Goal: Task Accomplishment & Management: Manage account settings

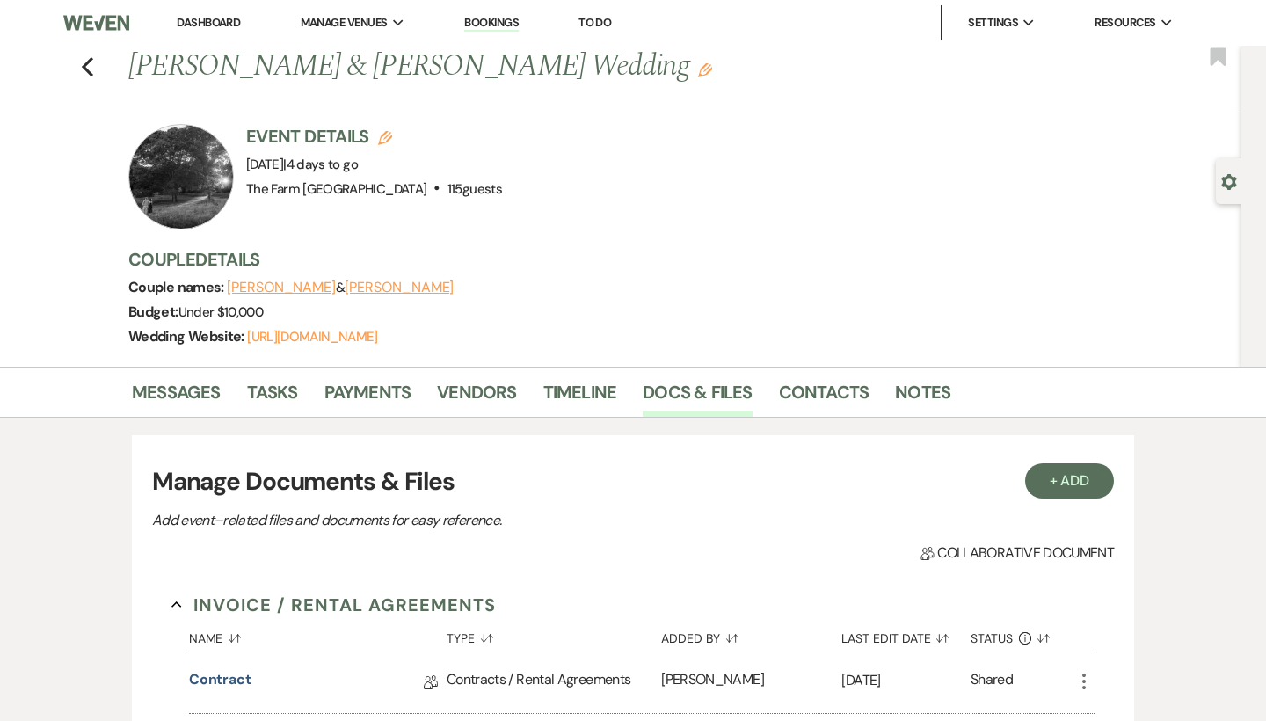
click at [97, 61] on div "Previous [PERSON_NAME] & [PERSON_NAME] Wedding Edit Bookmark" at bounding box center [616, 76] width 1250 height 61
click at [92, 64] on icon "Previous" at bounding box center [87, 66] width 13 height 21
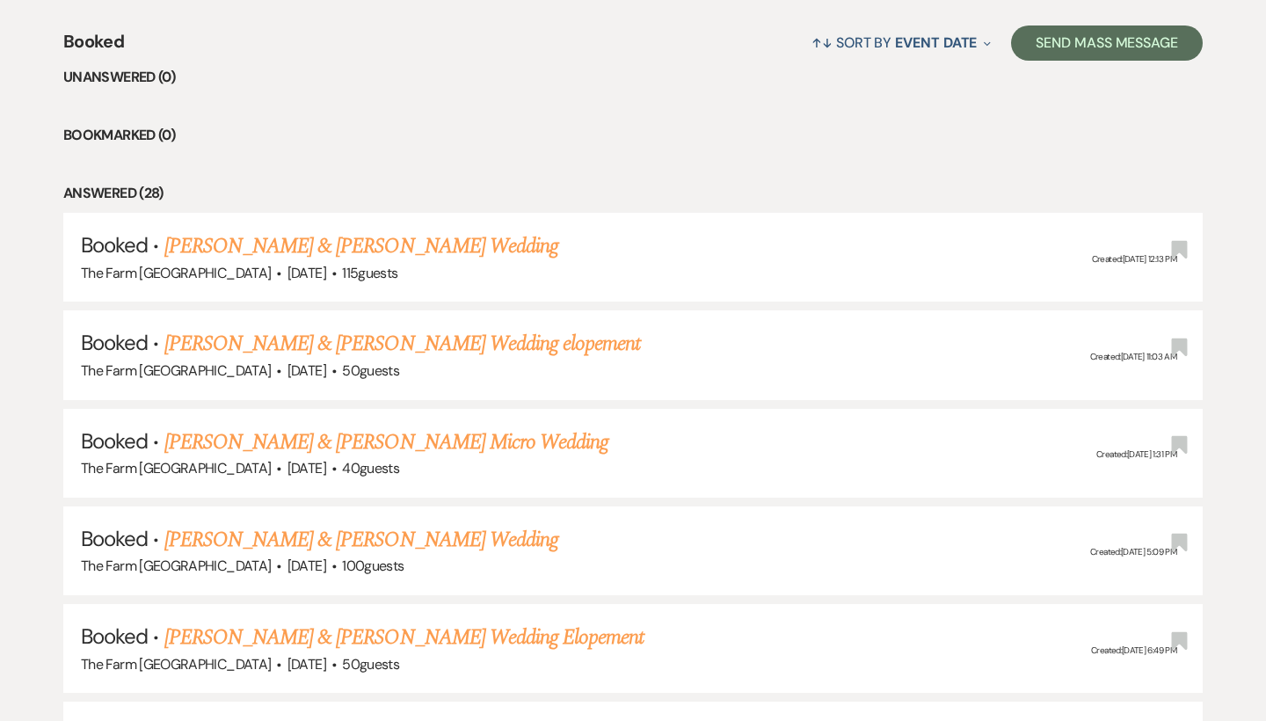
scroll to position [684, 0]
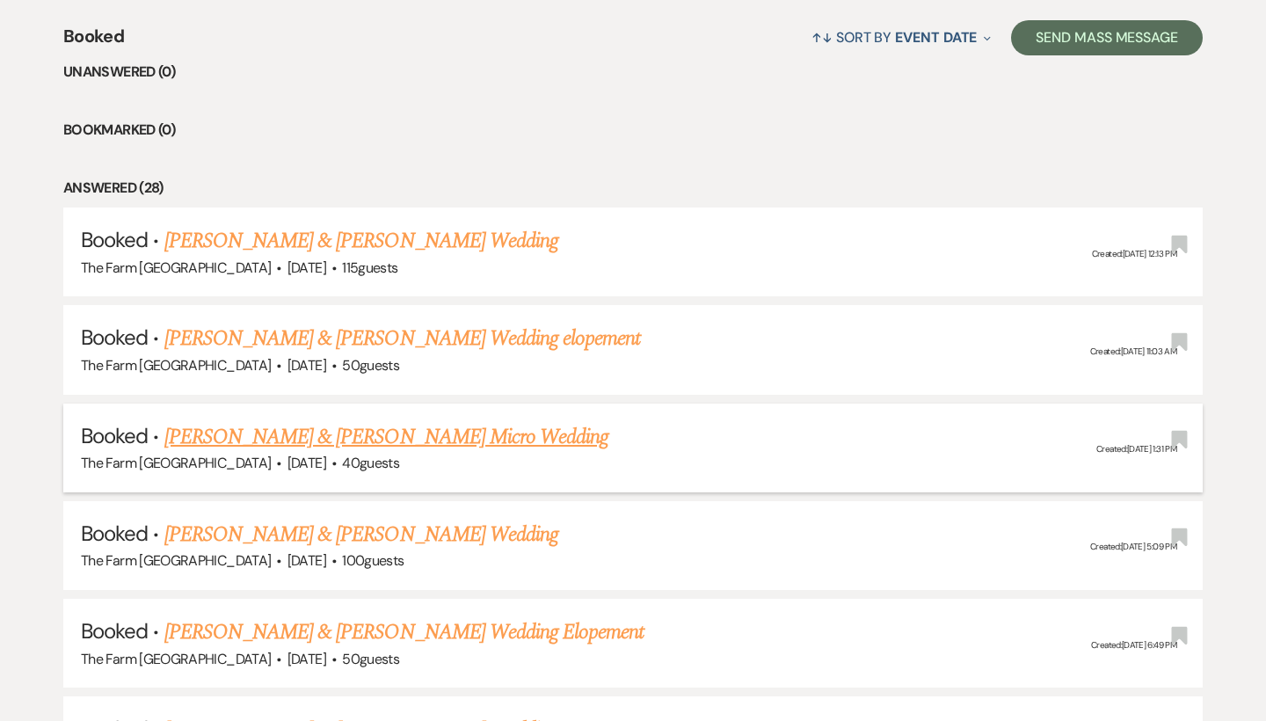
click at [309, 433] on link "[PERSON_NAME] & [PERSON_NAME] Micro Wedding" at bounding box center [386, 437] width 445 height 32
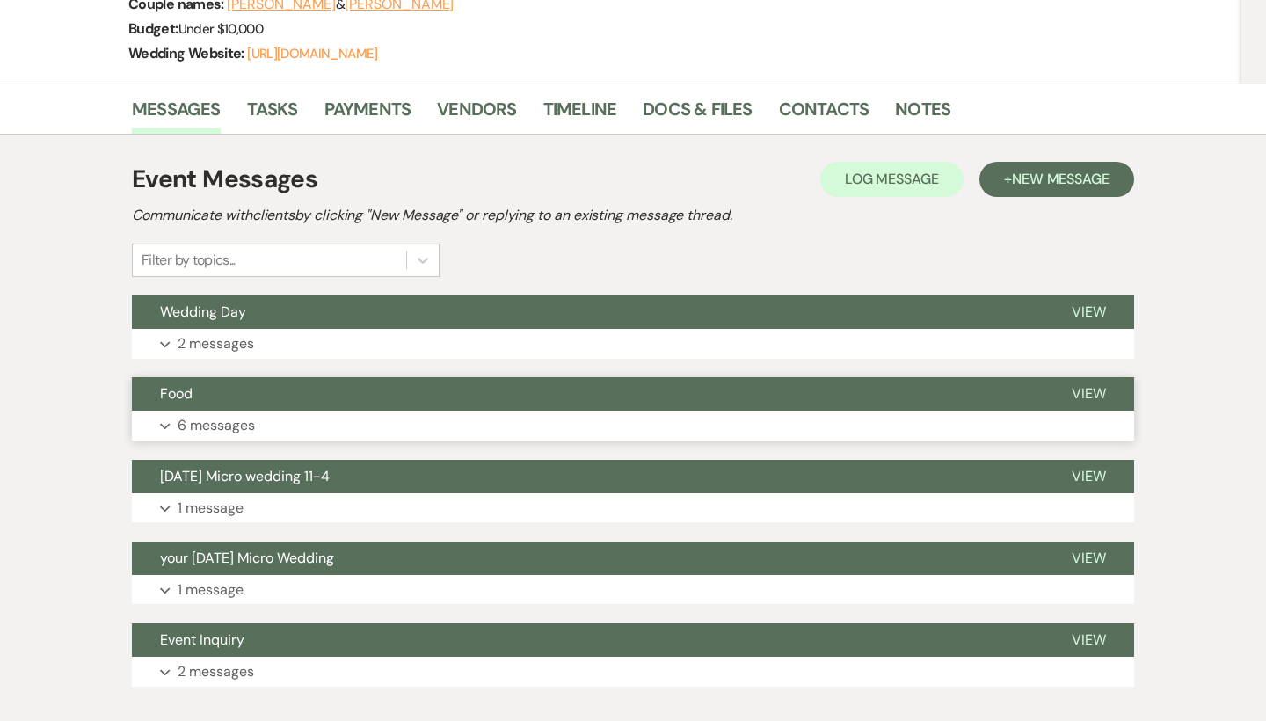
scroll to position [292, 0]
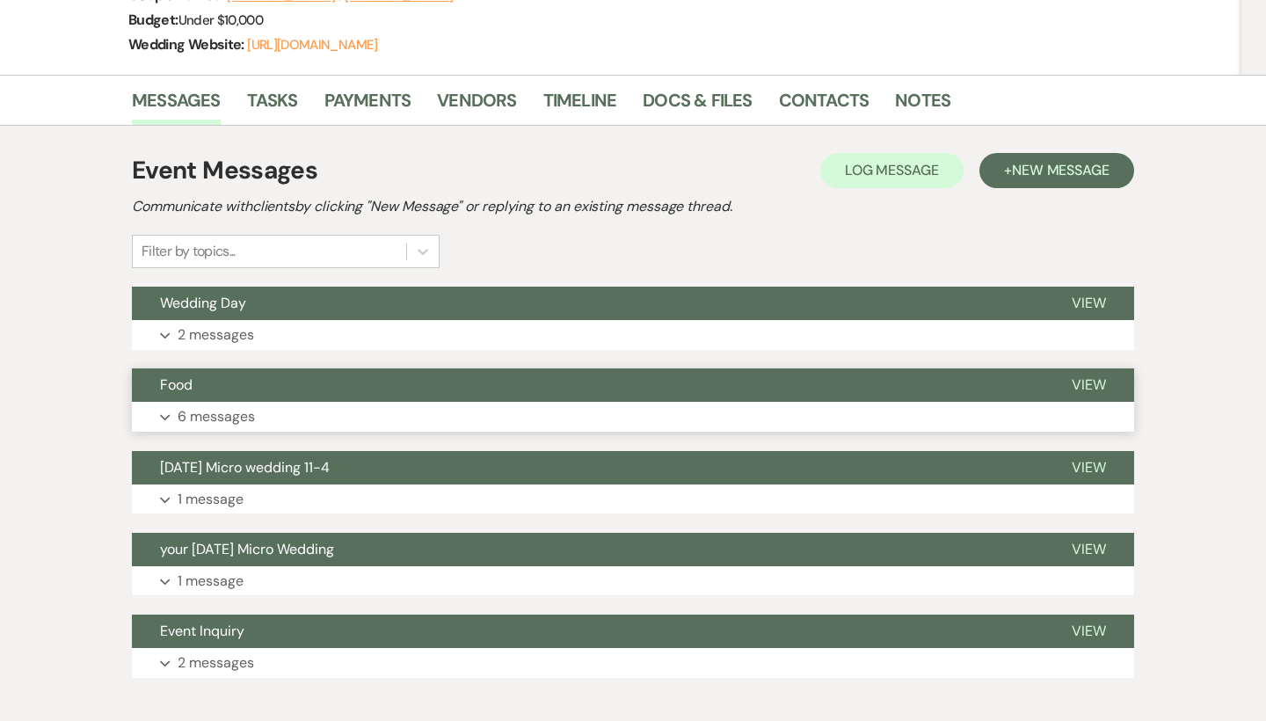
click at [208, 422] on p "6 messages" at bounding box center [216, 416] width 77 height 23
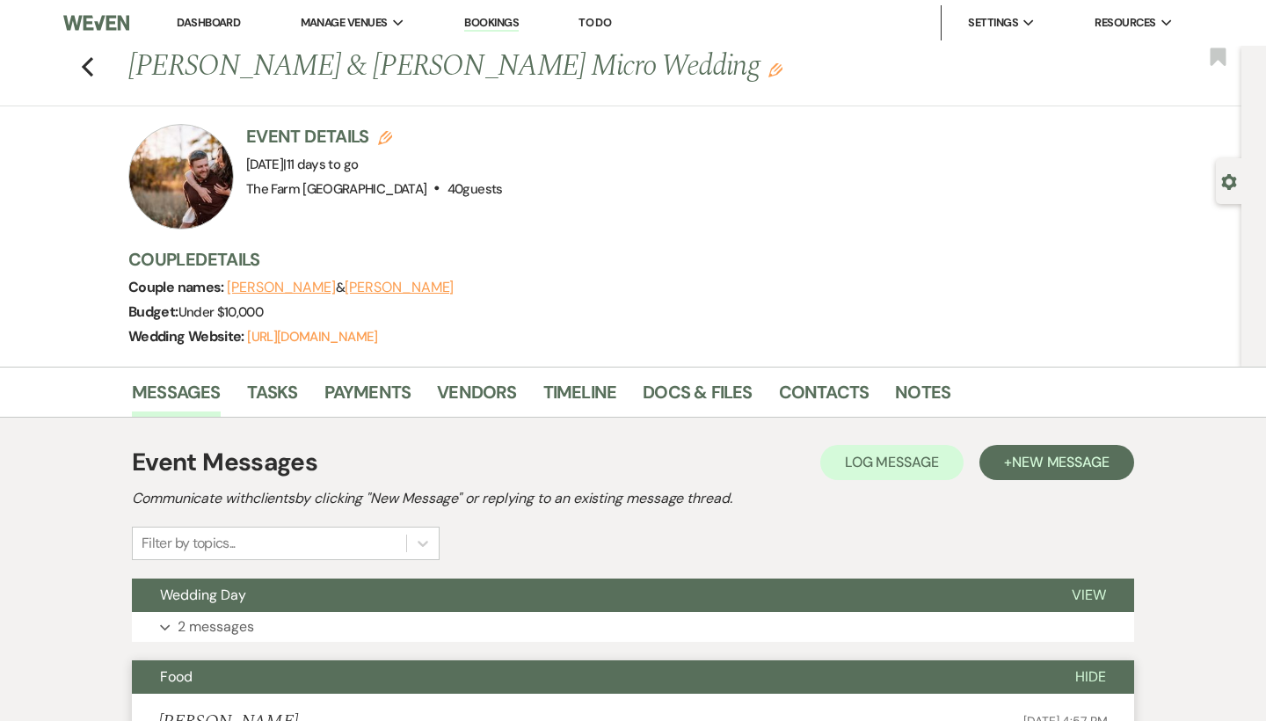
scroll to position [0, 0]
click at [484, 390] on link "Vendors" at bounding box center [476, 397] width 79 height 39
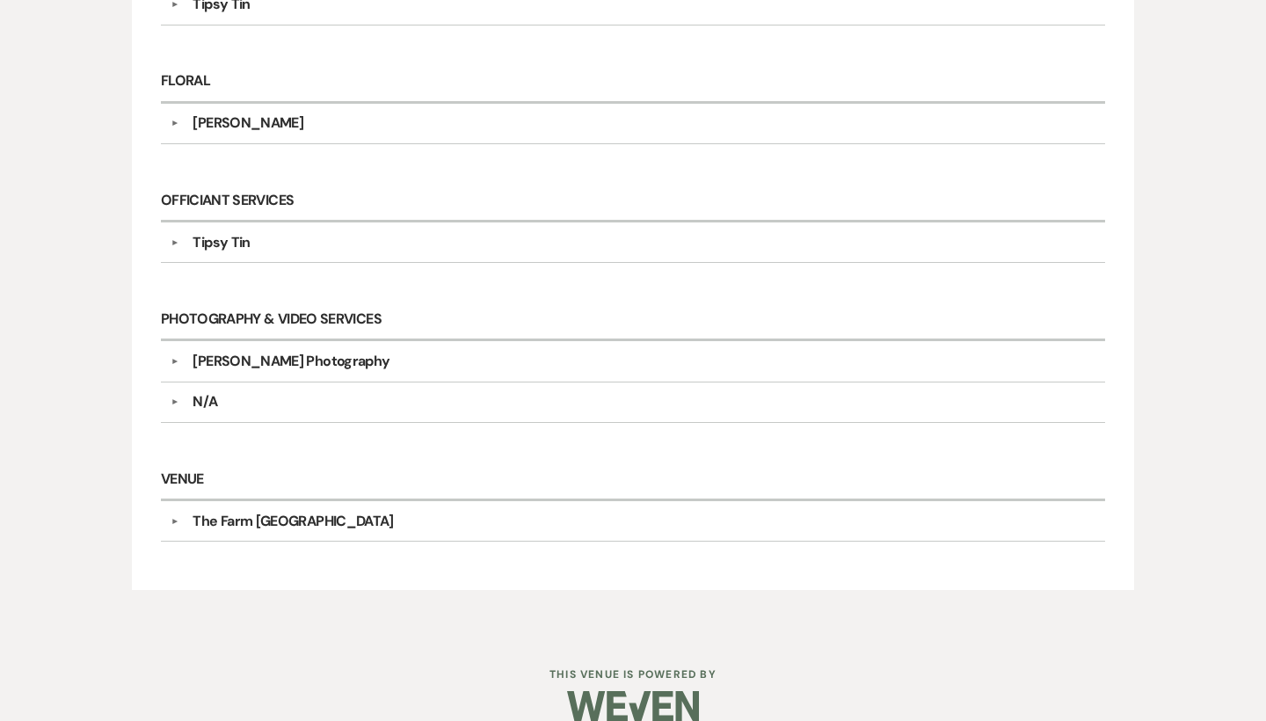
scroll to position [748, 0]
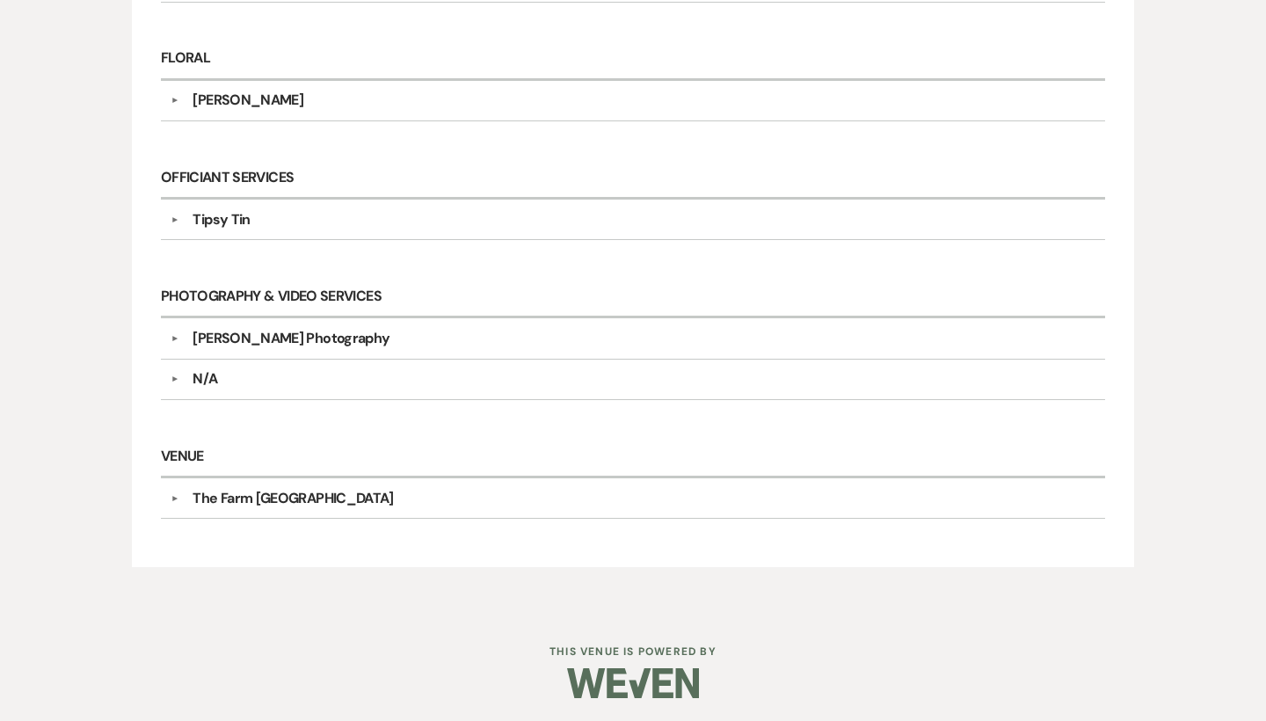
click at [270, 322] on div "▼ [PERSON_NAME] Photography Company Contact Information: Instagram @ Delaneyrae…" at bounding box center [633, 338] width 944 height 40
click at [273, 343] on div "[PERSON_NAME] Photography" at bounding box center [291, 338] width 197 height 21
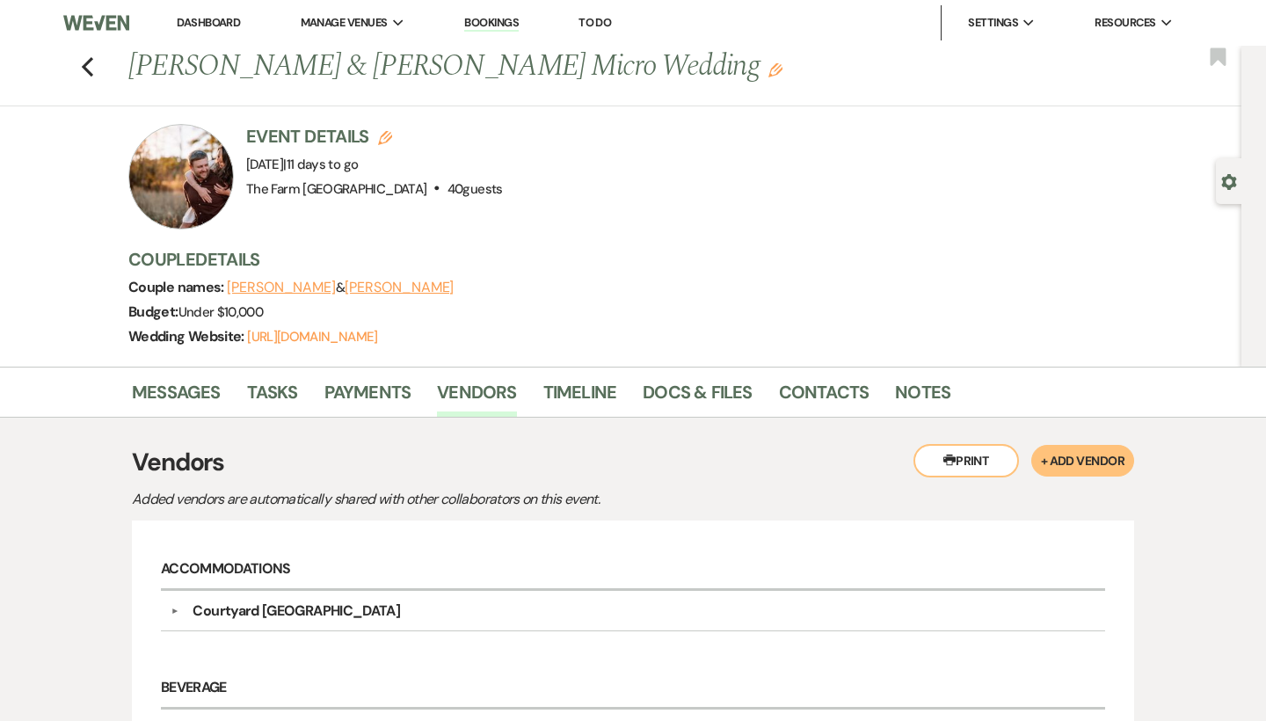
scroll to position [0, 0]
click at [170, 393] on link "Messages" at bounding box center [176, 397] width 89 height 39
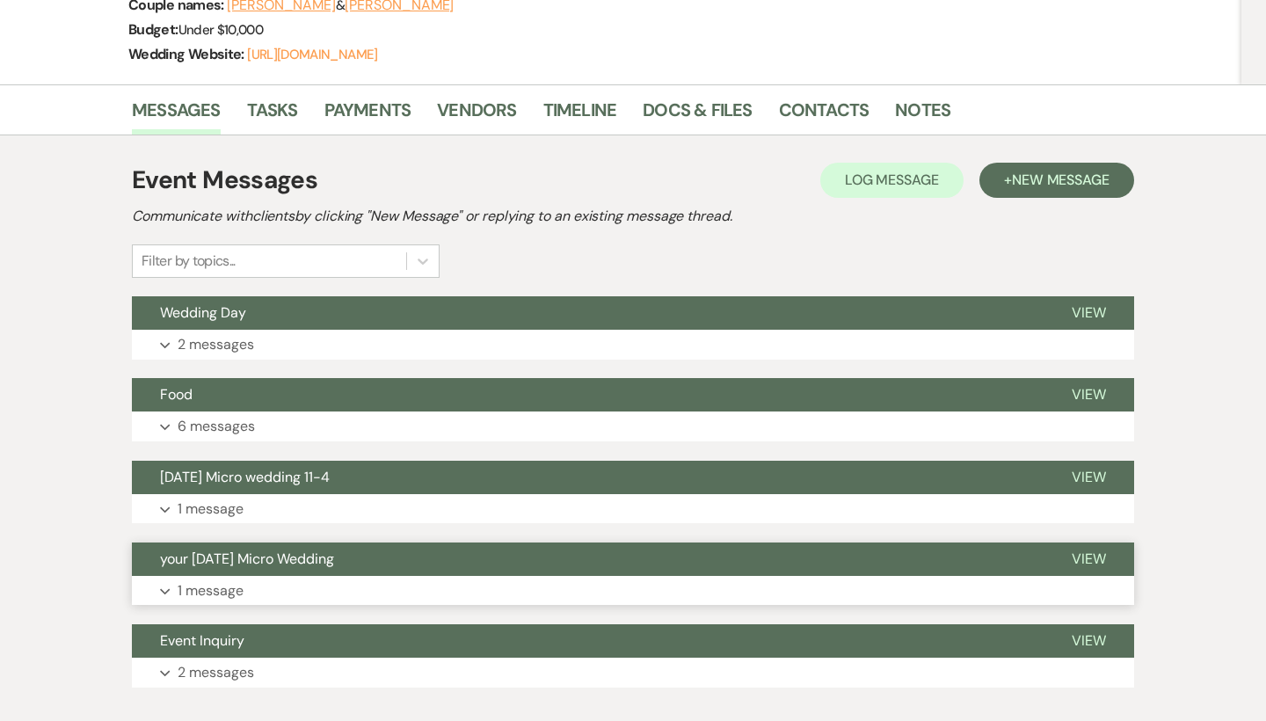
scroll to position [308, 0]
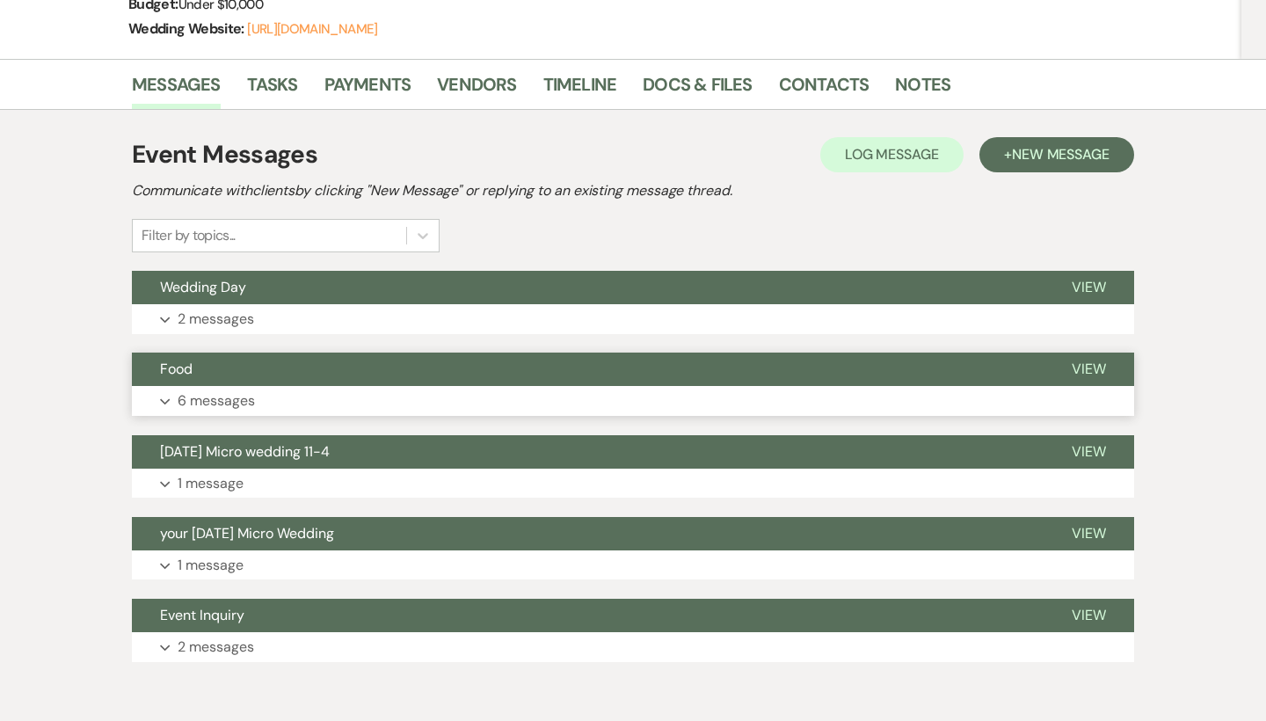
click at [214, 402] on p "6 messages" at bounding box center [216, 401] width 77 height 23
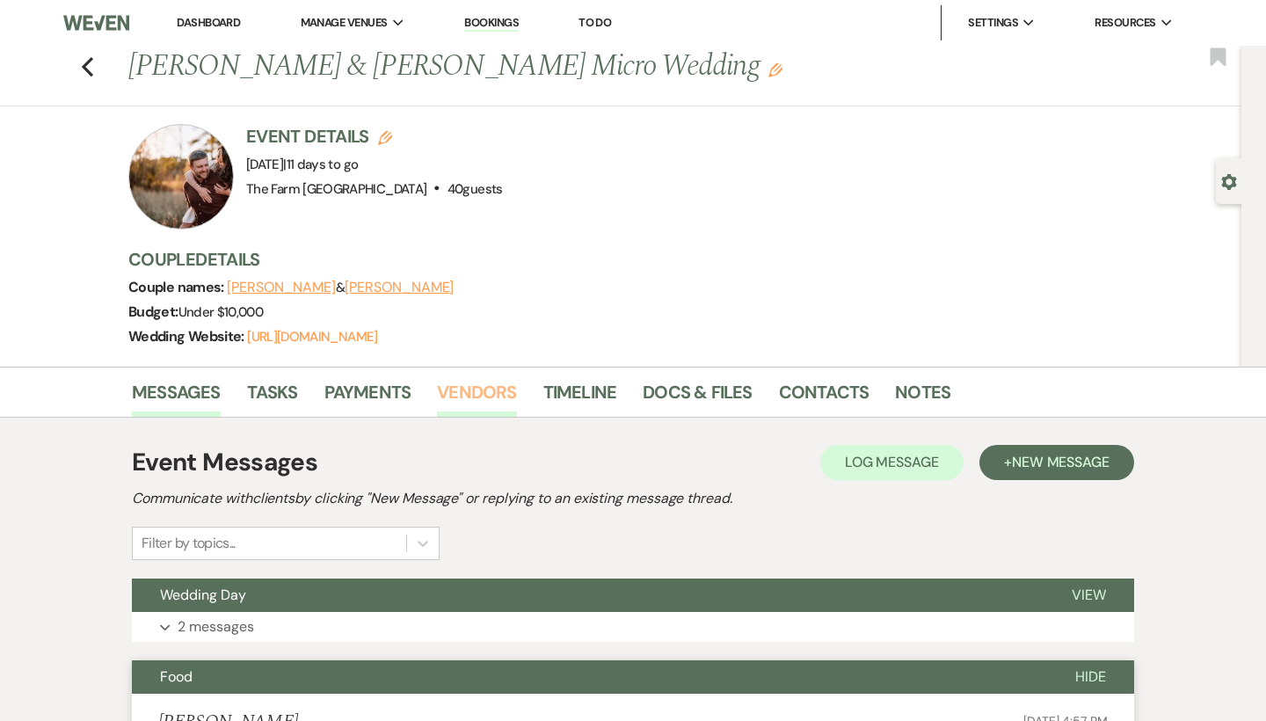
scroll to position [0, 0]
click at [488, 405] on link "Vendors" at bounding box center [476, 397] width 79 height 39
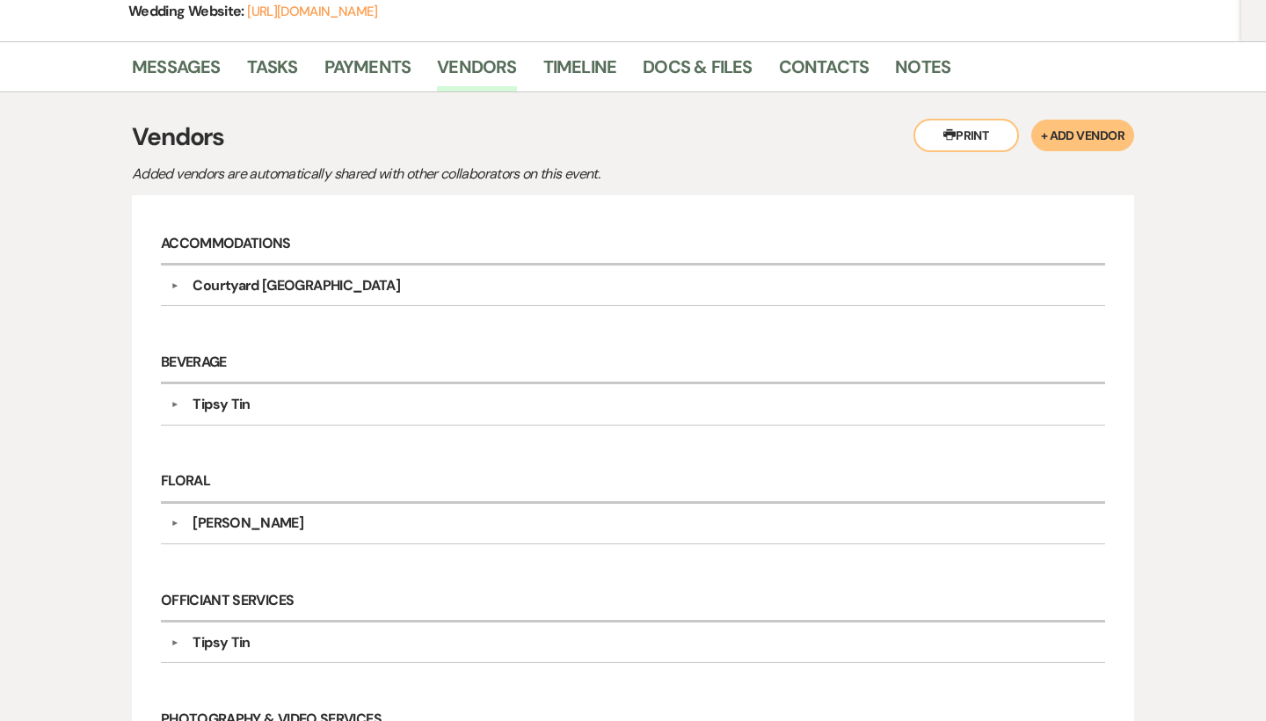
scroll to position [252, 0]
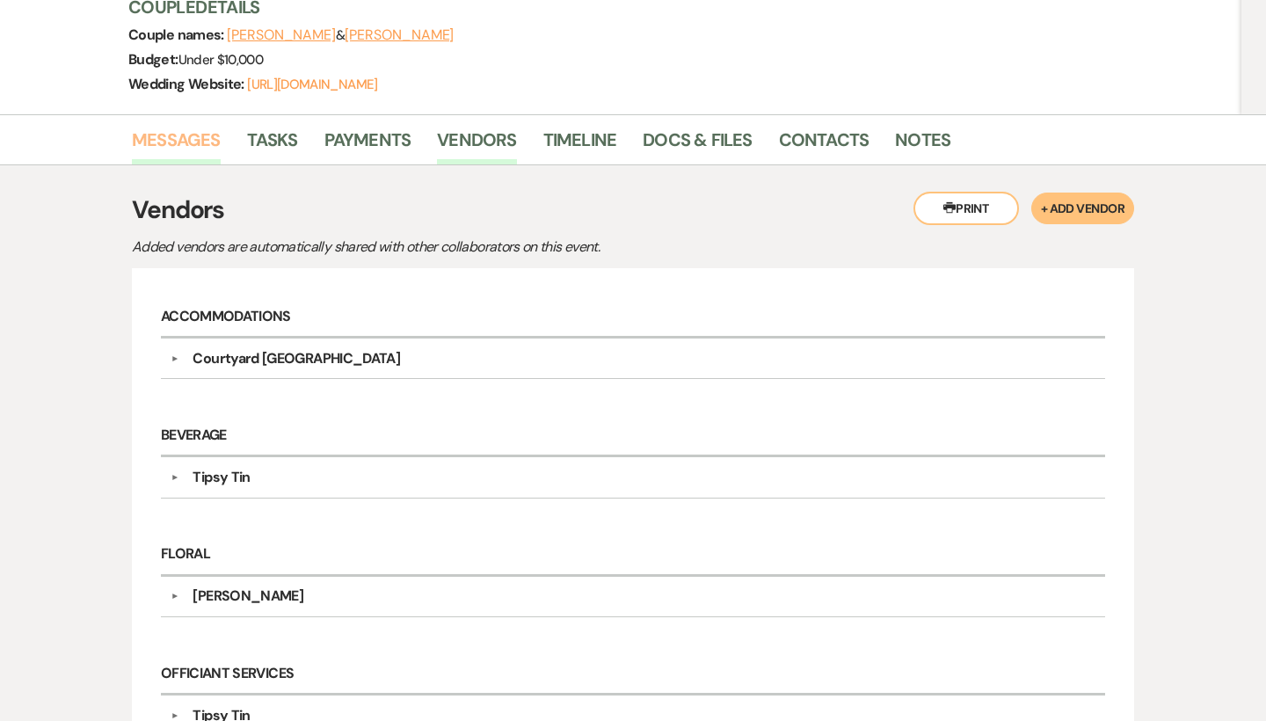
click at [207, 138] on link "Messages" at bounding box center [176, 145] width 89 height 39
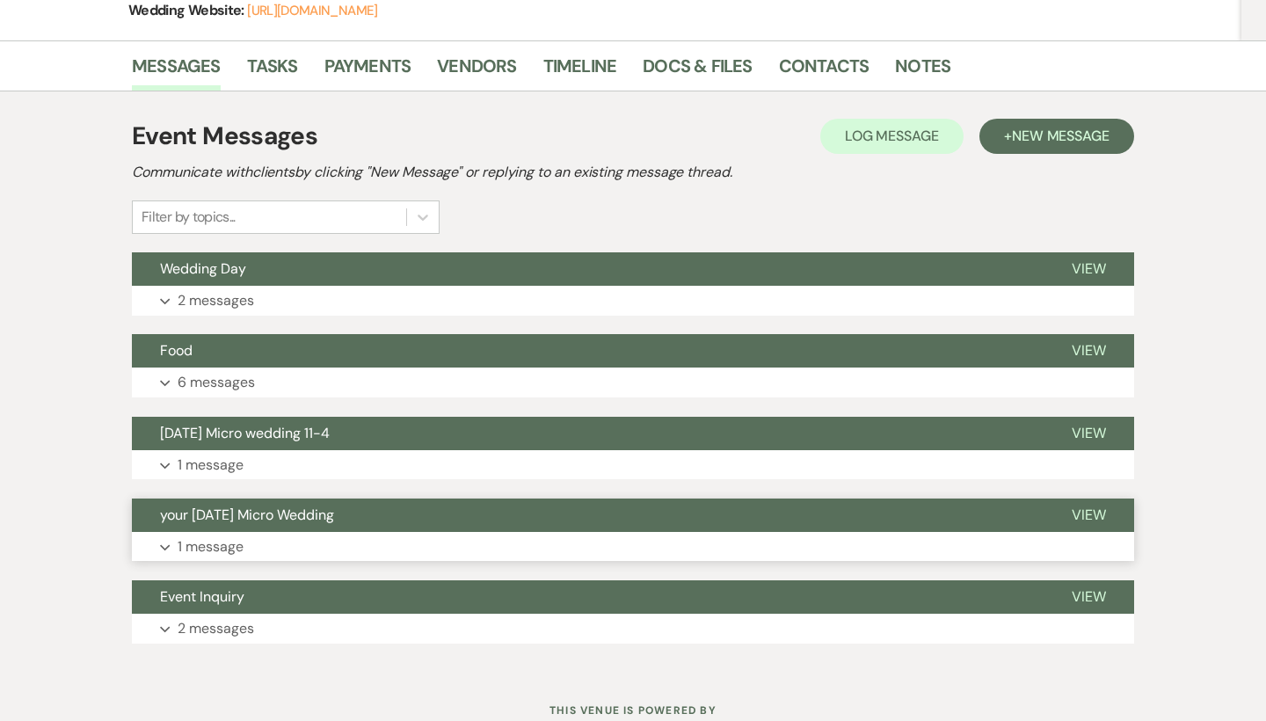
scroll to position [330, 0]
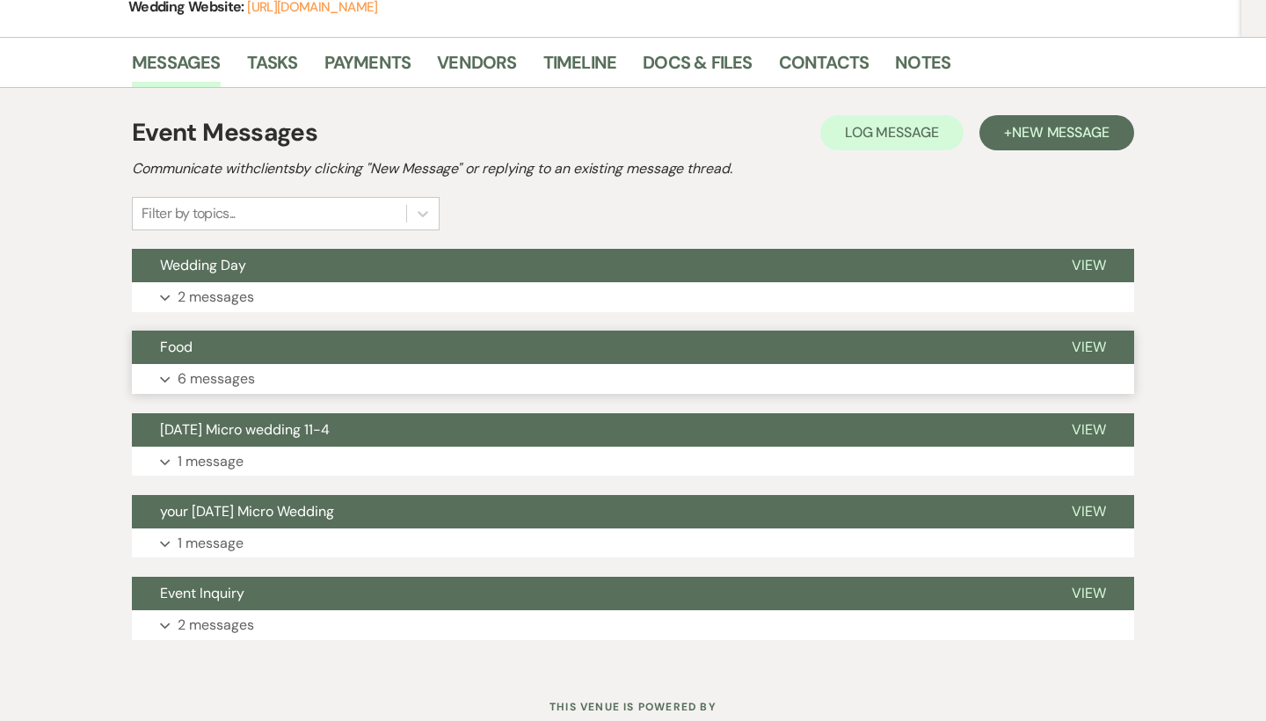
click at [200, 370] on p "6 messages" at bounding box center [216, 379] width 77 height 23
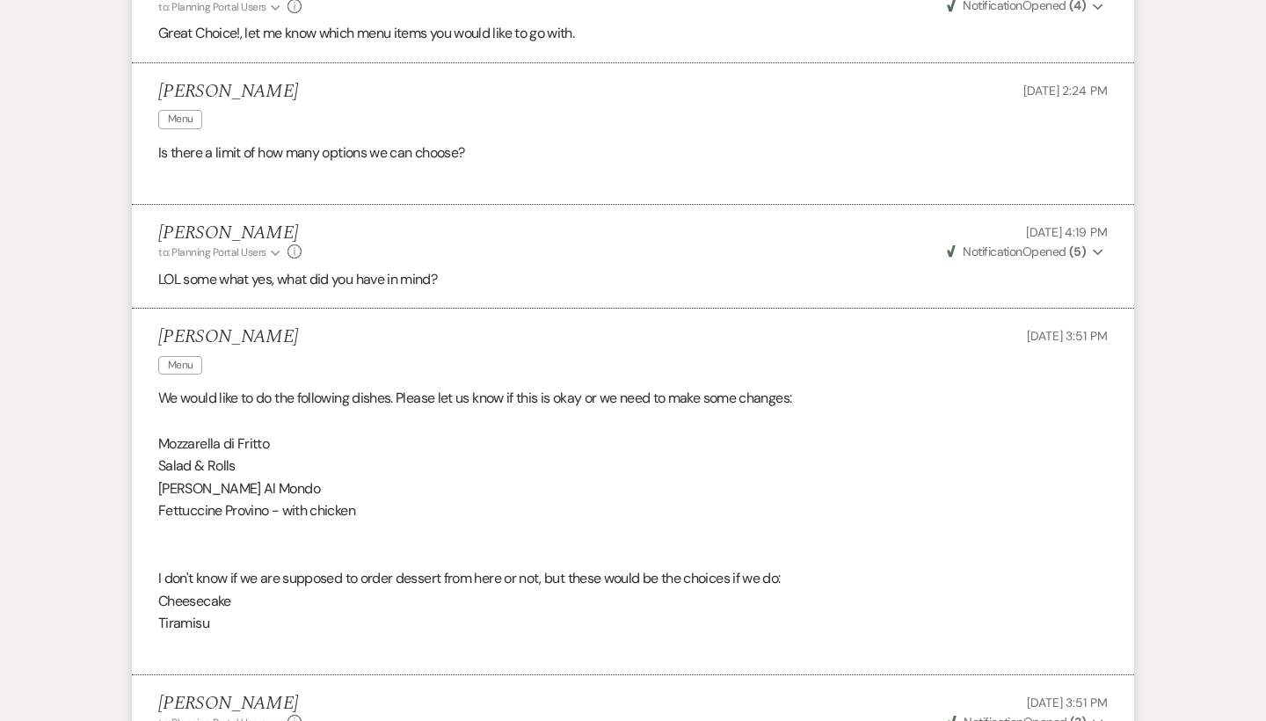
scroll to position [922, 0]
